Goal: Navigation & Orientation: Understand site structure

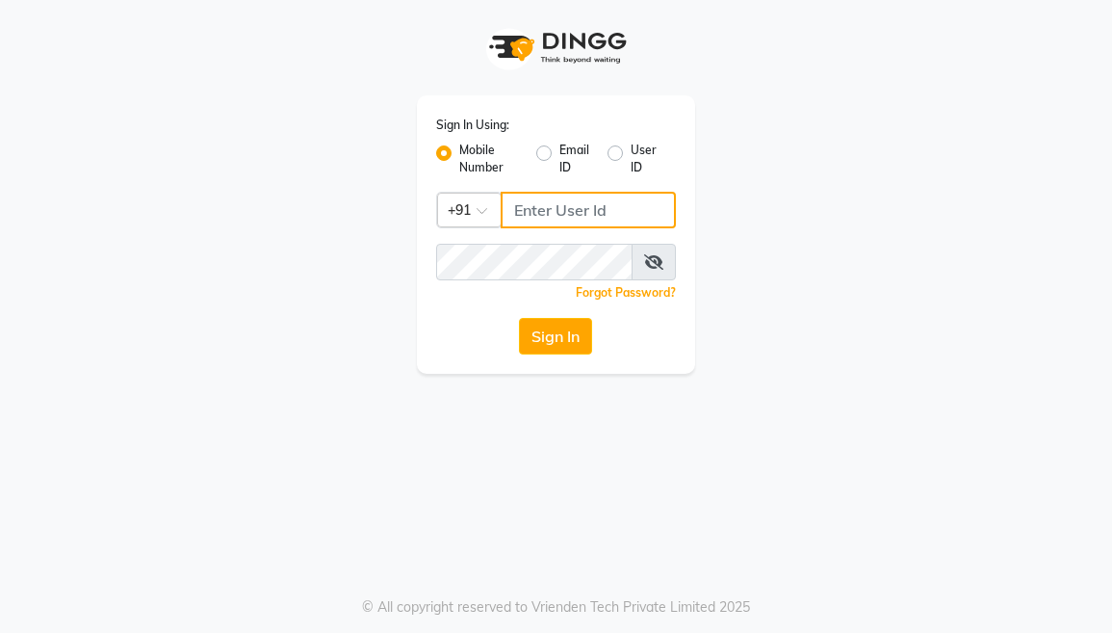
type input "9250497887"
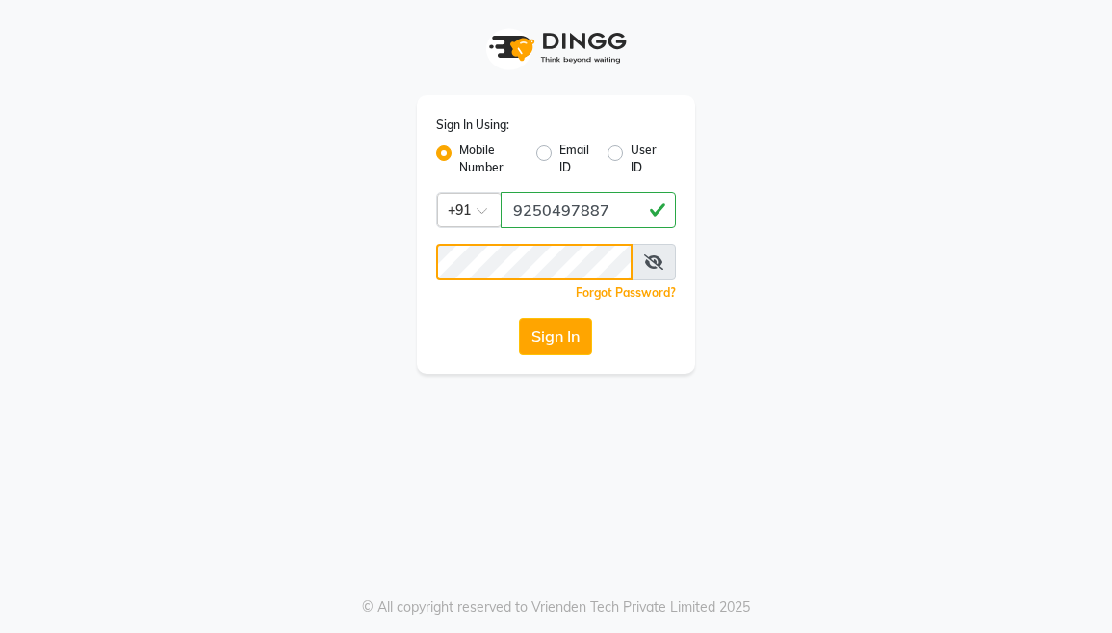
click at [556, 336] on button "Sign In" at bounding box center [555, 336] width 73 height 37
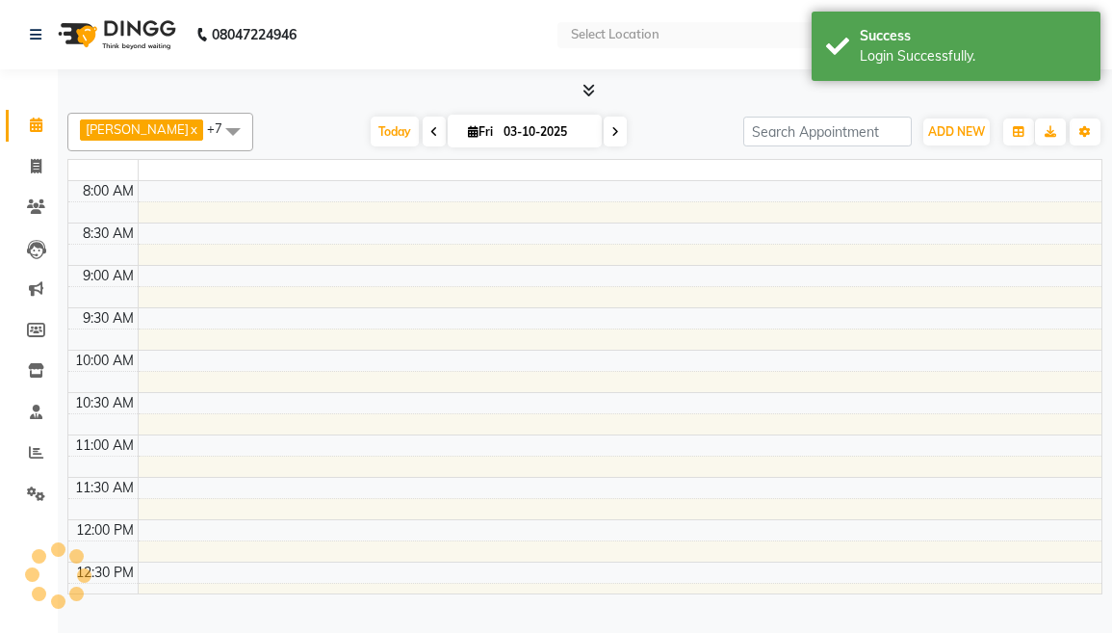
select select "en"
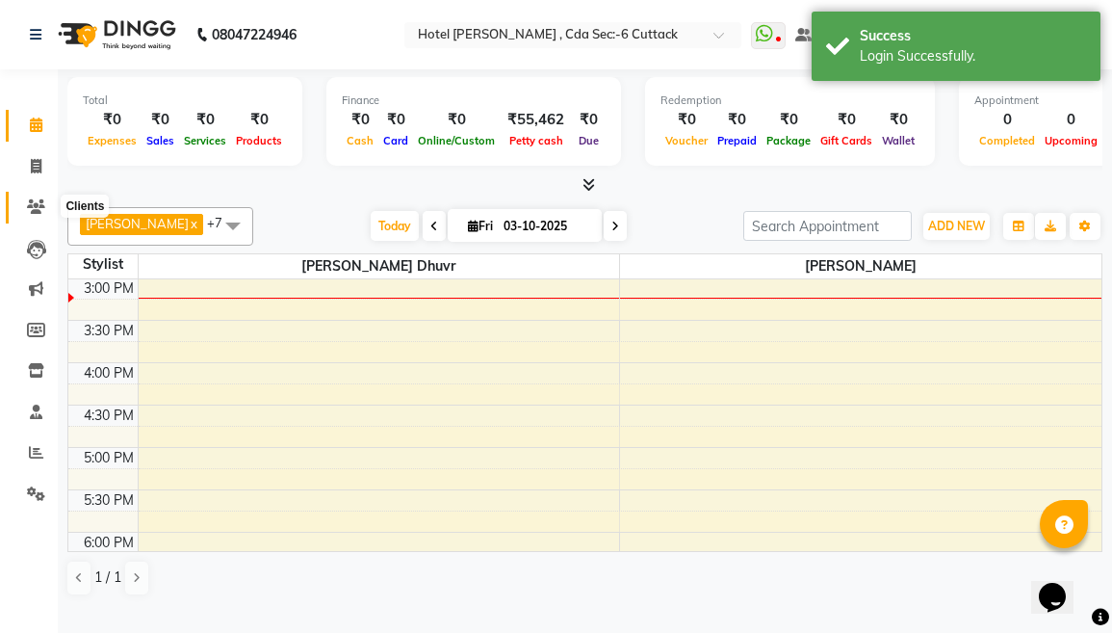
click at [35, 199] on icon at bounding box center [36, 206] width 18 height 14
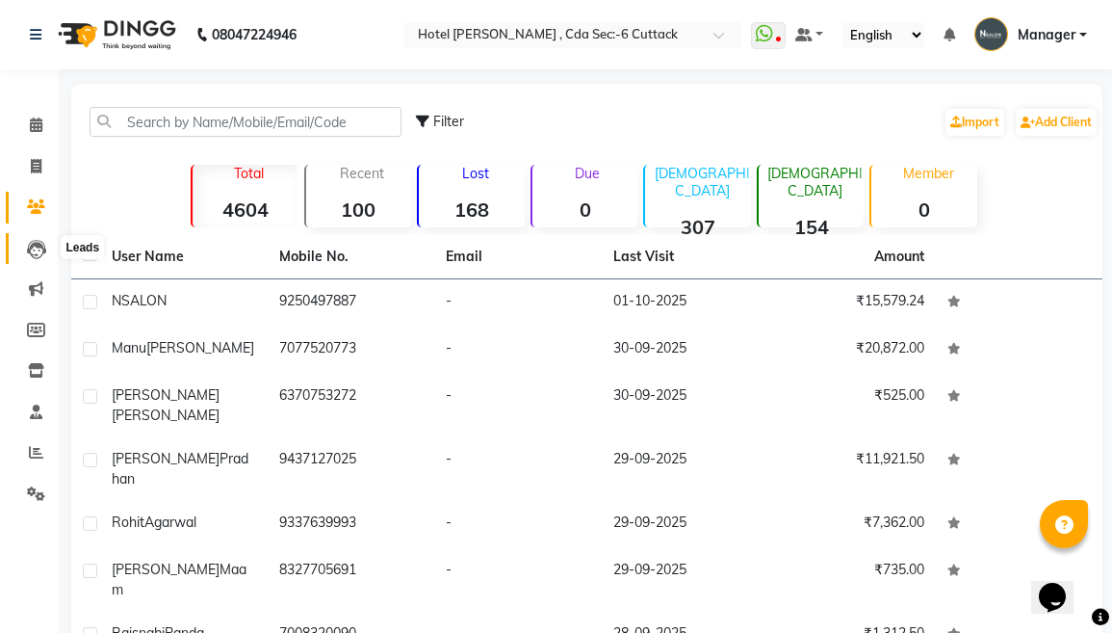
click at [39, 255] on icon at bounding box center [36, 249] width 19 height 19
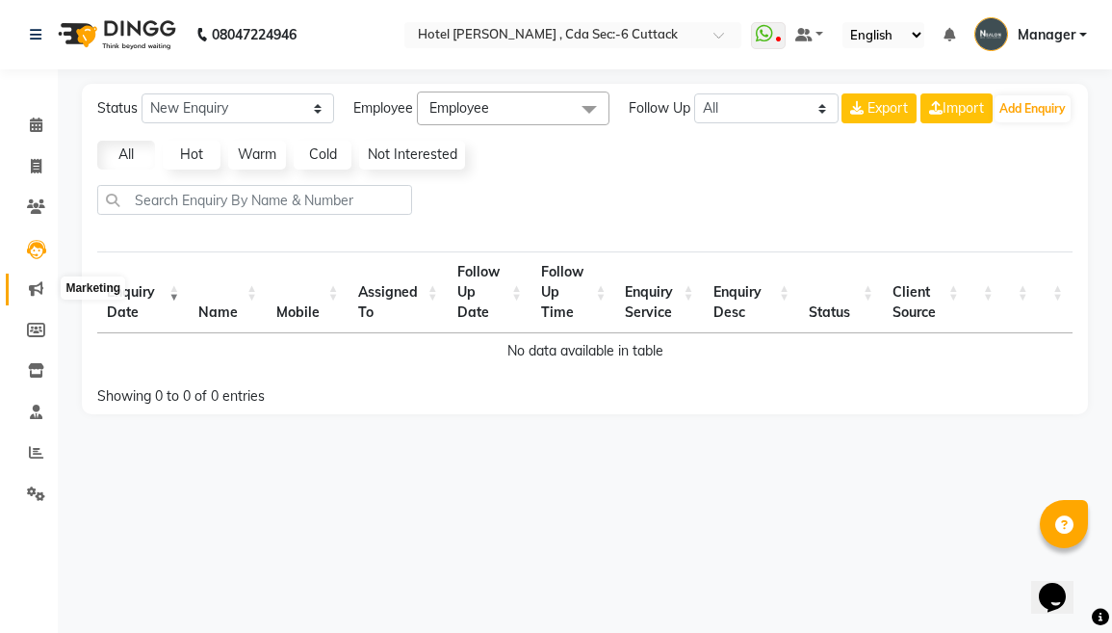
click at [28, 290] on span at bounding box center [36, 289] width 34 height 22
